Goal: Register for event/course

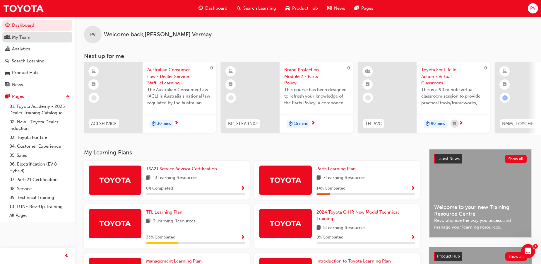
click at [33, 36] on div "My Team" at bounding box center [37, 37] width 64 height 7
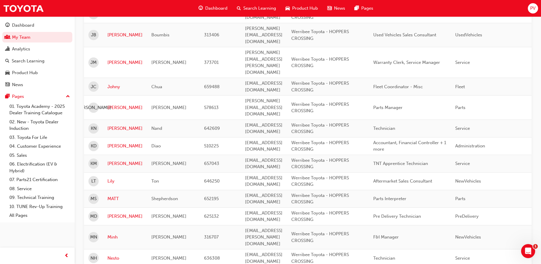
scroll to position [745, 0]
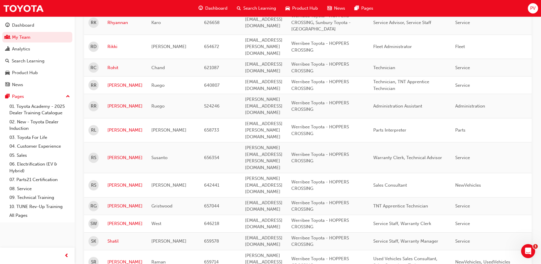
scroll to position [135, 0]
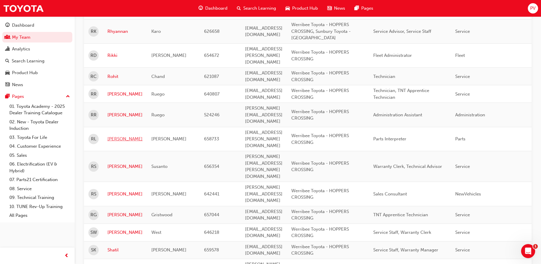
click at [113, 136] on link "Rudi" at bounding box center [124, 139] width 35 height 7
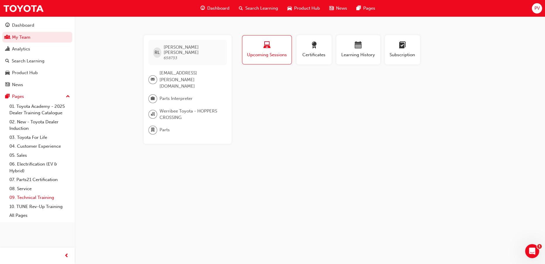
click at [36, 196] on link "09. Technical Training" at bounding box center [39, 197] width 65 height 9
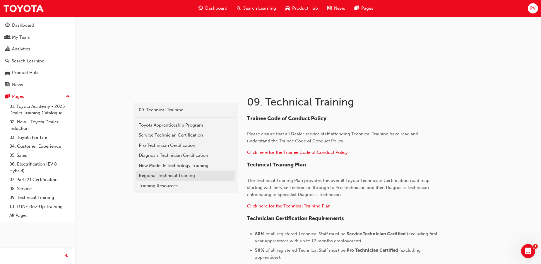
scroll to position [53, 0]
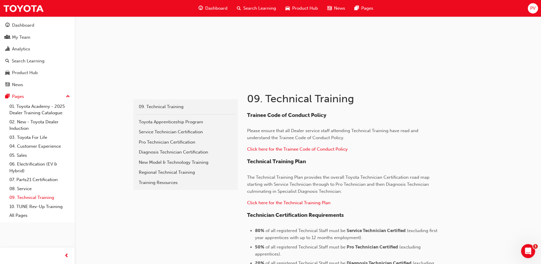
click at [47, 197] on link "09. Technical Training" at bounding box center [39, 197] width 65 height 9
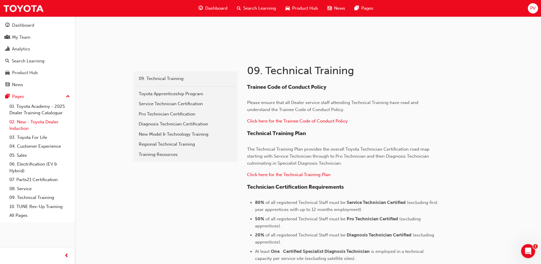
scroll to position [80, 0]
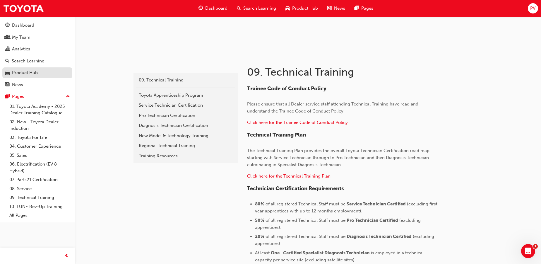
click at [19, 74] on div "Product Hub" at bounding box center [25, 72] width 26 height 7
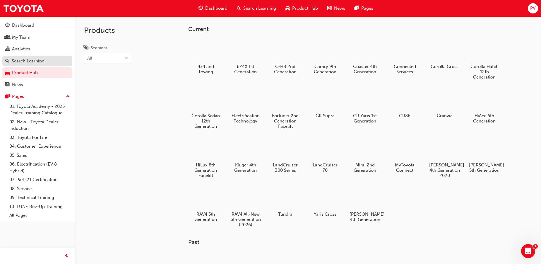
click at [20, 61] on div "Search Learning" at bounding box center [28, 61] width 33 height 7
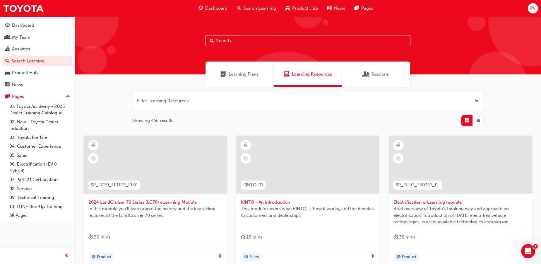
click at [232, 40] on input "text" at bounding box center [307, 40] width 205 height 11
type input "advisor"
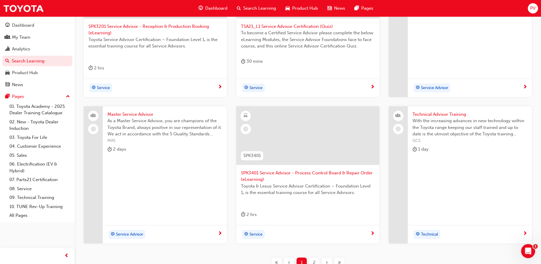
scroll to position [173, 0]
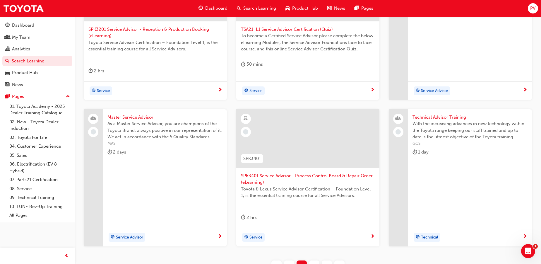
click at [446, 115] on span "Technical Advisor Training" at bounding box center [469, 117] width 115 height 7
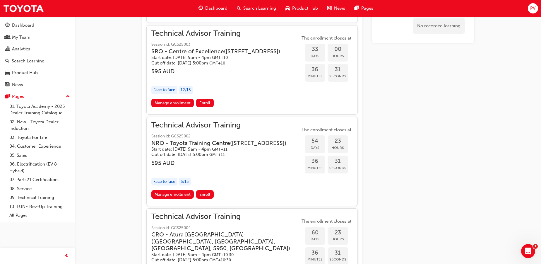
scroll to position [567, 0]
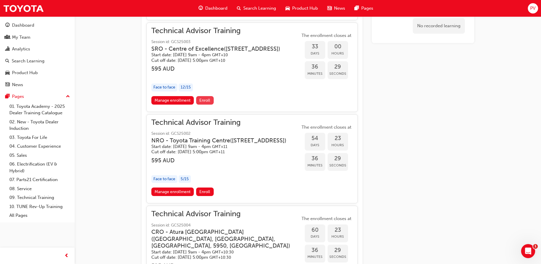
click at [207, 103] on span "Enroll" at bounding box center [204, 100] width 11 height 5
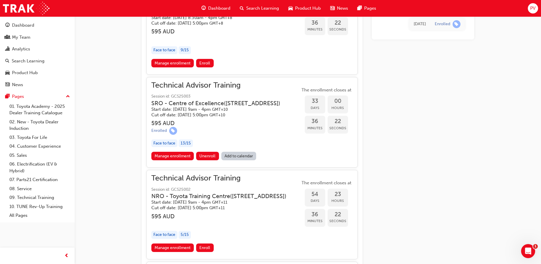
scroll to position [514, 0]
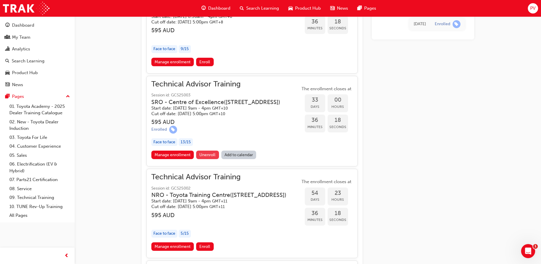
click at [211, 157] on span "Unenroll" at bounding box center [207, 154] width 16 height 5
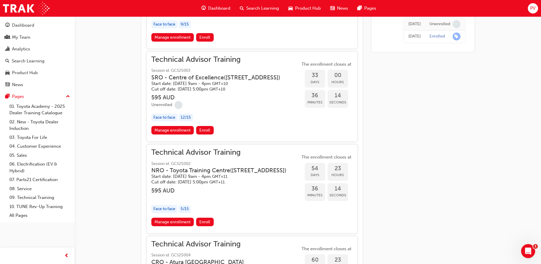
scroll to position [540, 0]
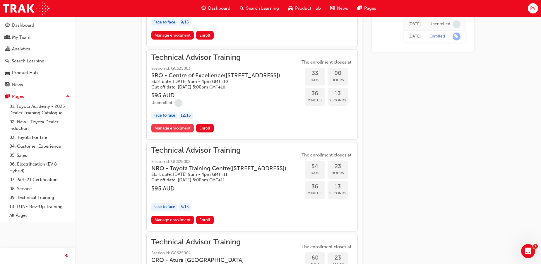
click at [169, 132] on link "Manage enrollment" at bounding box center [172, 128] width 43 height 8
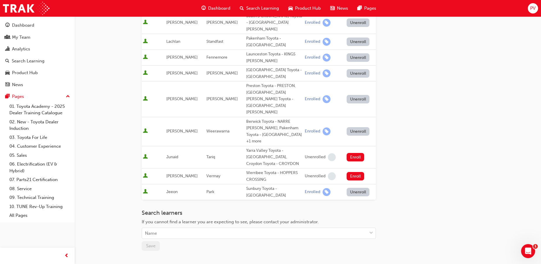
scroll to position [239, 0]
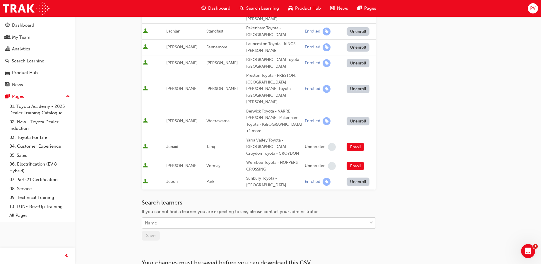
click at [176, 218] on div "Name" at bounding box center [254, 223] width 225 height 10
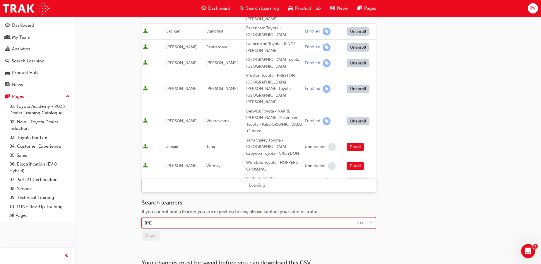
type input "rudi"
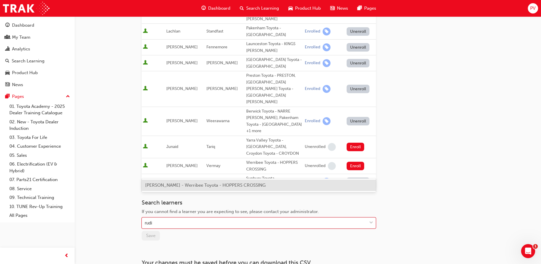
click at [177, 186] on span "Rudi Laurie - Werribee Toyota - HOPPERS CROSSING" at bounding box center [205, 184] width 120 height 5
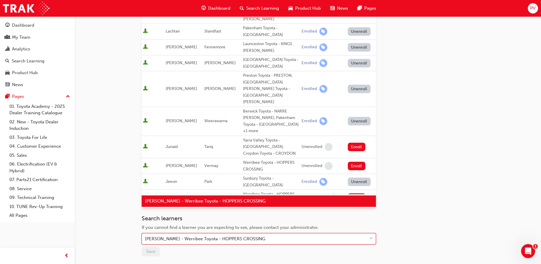
click at [259, 234] on div "Rudi Laurie - Werribee Toyota - HOPPERS CROSSING" at bounding box center [254, 239] width 225 height 10
type input "rudy"
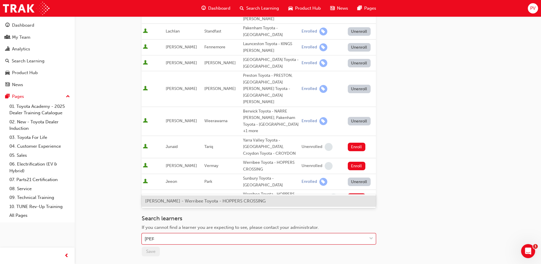
click at [224, 202] on span "Rudy Susanto - Werribee Toyota - HOPPERS CROSSING" at bounding box center [205, 200] width 120 height 5
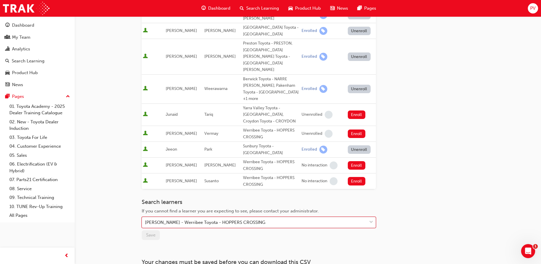
scroll to position [273, 0]
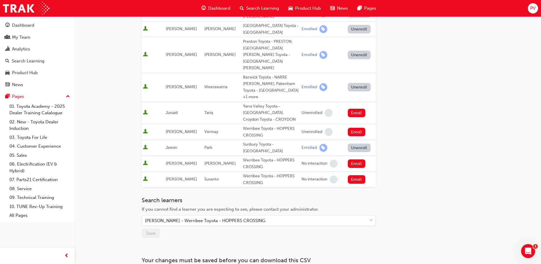
click at [180, 193] on div "Go to session detail page Manage enrollment for Technical Advisor Training Star…" at bounding box center [259, 13] width 234 height 540
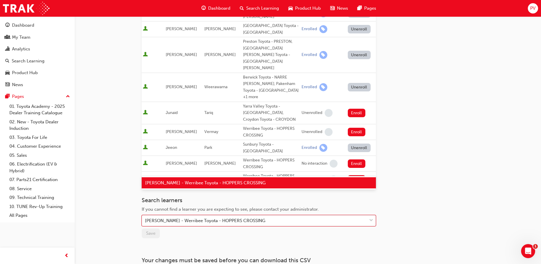
click at [285, 215] on div "Rudy Susanto - Werribee Toyota - HOPPERS CROSSING" at bounding box center [254, 220] width 225 height 10
click at [276, 183] on div "Rudy Susanto - Werribee Toyota - HOPPERS CROSSING" at bounding box center [259, 182] width 234 height 11
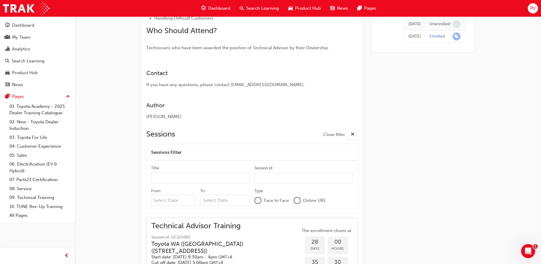
scroll to position [540, 0]
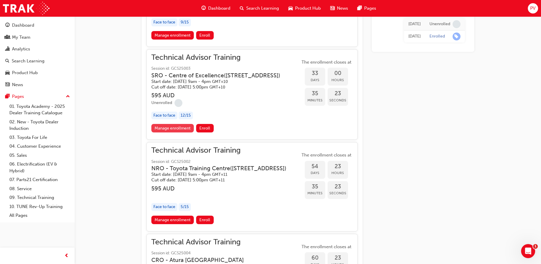
click at [171, 132] on link "Manage enrollment" at bounding box center [172, 128] width 43 height 8
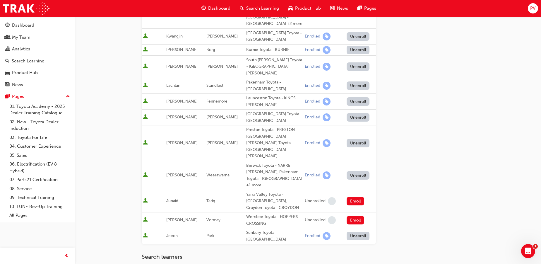
scroll to position [186, 0]
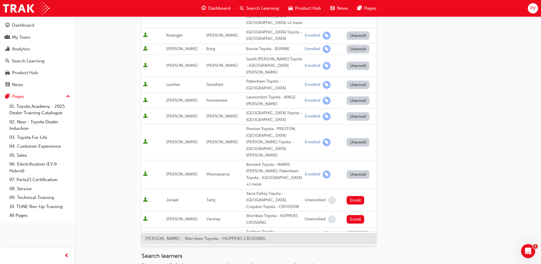
click at [163, 241] on div "Rudy Susanto - Werribee Toyota - HOPPERS CROSSING" at bounding box center [259, 238] width 234 height 11
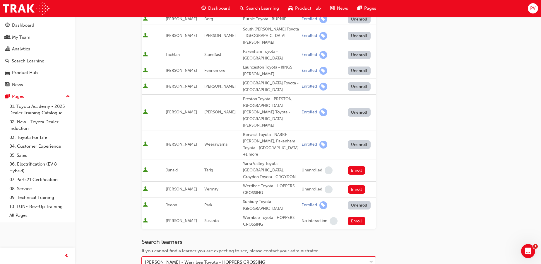
scroll to position [258, 0]
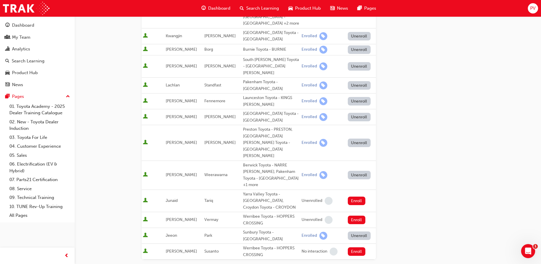
scroll to position [186, 0]
